Goal: Transaction & Acquisition: Purchase product/service

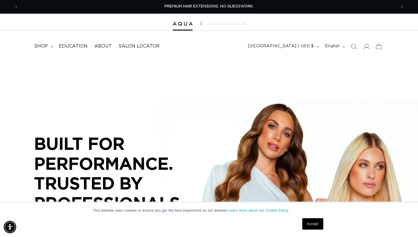
click at [300, 202] on link "Accept" at bounding box center [313, 223] width 21 height 11
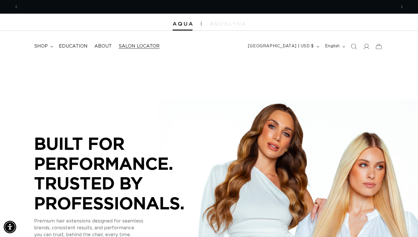
scroll to position [0, 378]
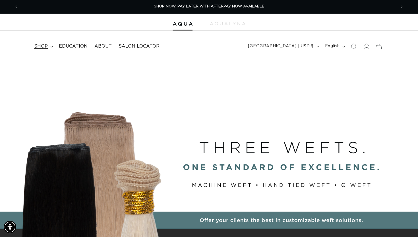
click at [44, 47] on span "shop" at bounding box center [41, 46] width 14 height 6
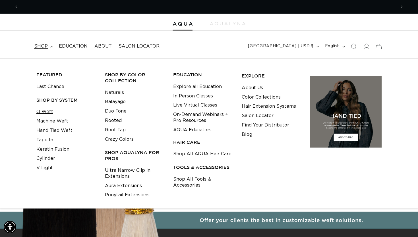
scroll to position [0, 0]
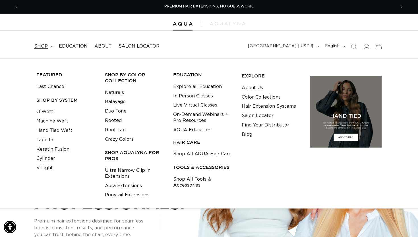
click at [48, 119] on link "Machine Weft" at bounding box center [52, 120] width 32 height 9
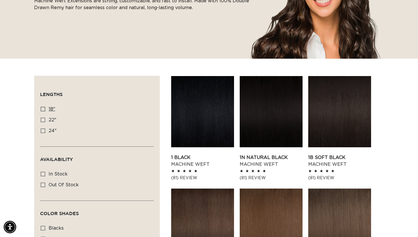
scroll to position [0, 378]
click at [43, 110] on icon at bounding box center [43, 109] width 5 height 5
click at [43, 110] on input "18" 18" (41 products)" at bounding box center [43, 109] width 5 height 5
checkbox input "true"
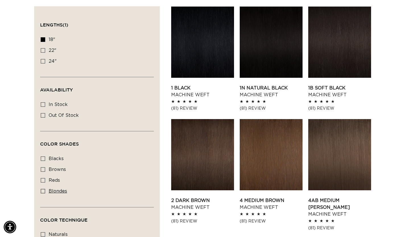
scroll to position [0, 756]
click at [42, 190] on label "blondes blondes (20 products)" at bounding box center [95, 191] width 109 height 11
click at [42, 190] on input "blondes blondes (20 products)" at bounding box center [43, 191] width 5 height 5
checkbox input "true"
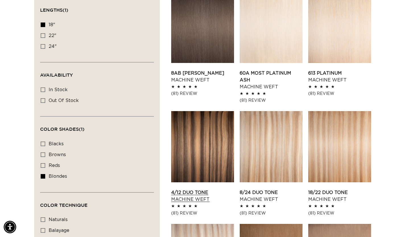
scroll to position [190, 0]
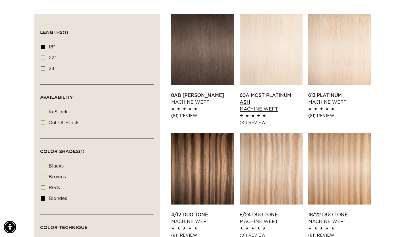
click at [261, 92] on link "60A Most Platinum Ash Machine Weft" at bounding box center [271, 102] width 63 height 20
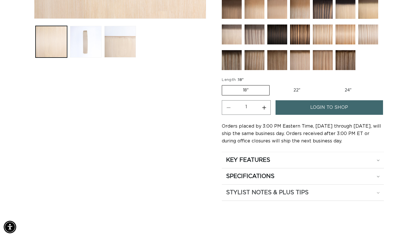
scroll to position [0, 756]
click at [313, 107] on span "login to shop" at bounding box center [330, 107] width 38 height 15
